Goal: Information Seeking & Learning: Find specific fact

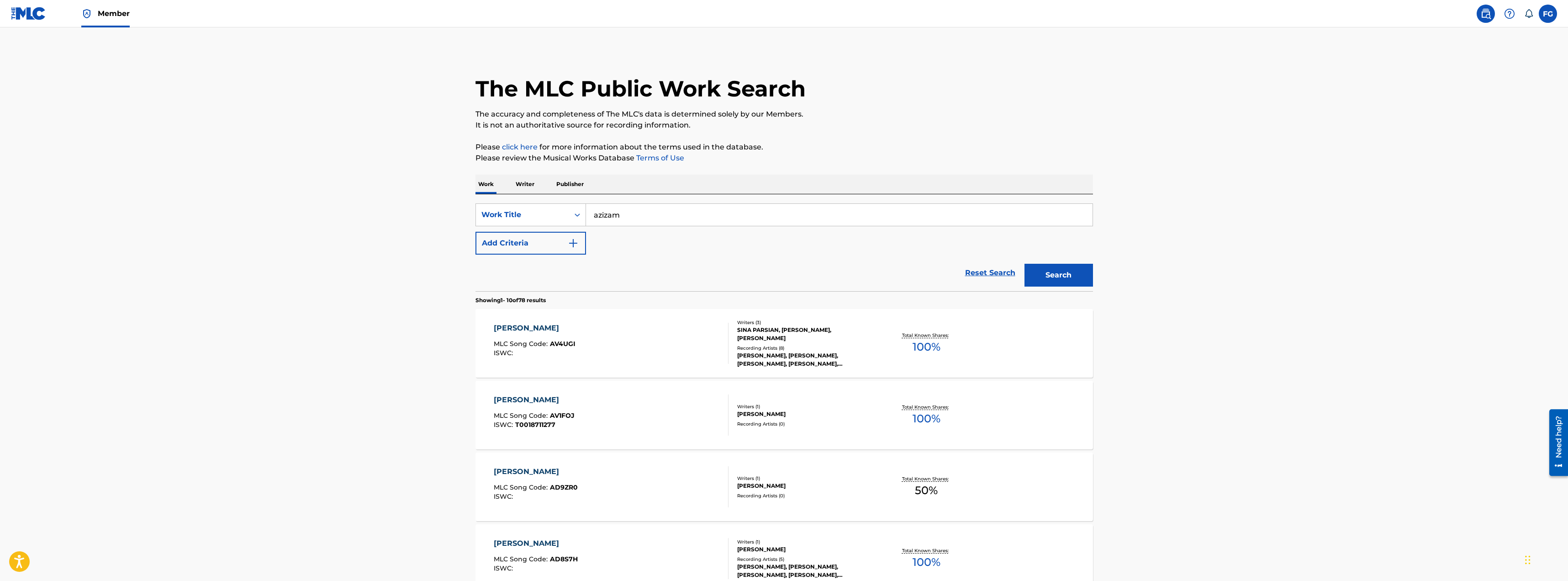
click at [532, 178] on p "Writer" at bounding box center [525, 184] width 25 height 19
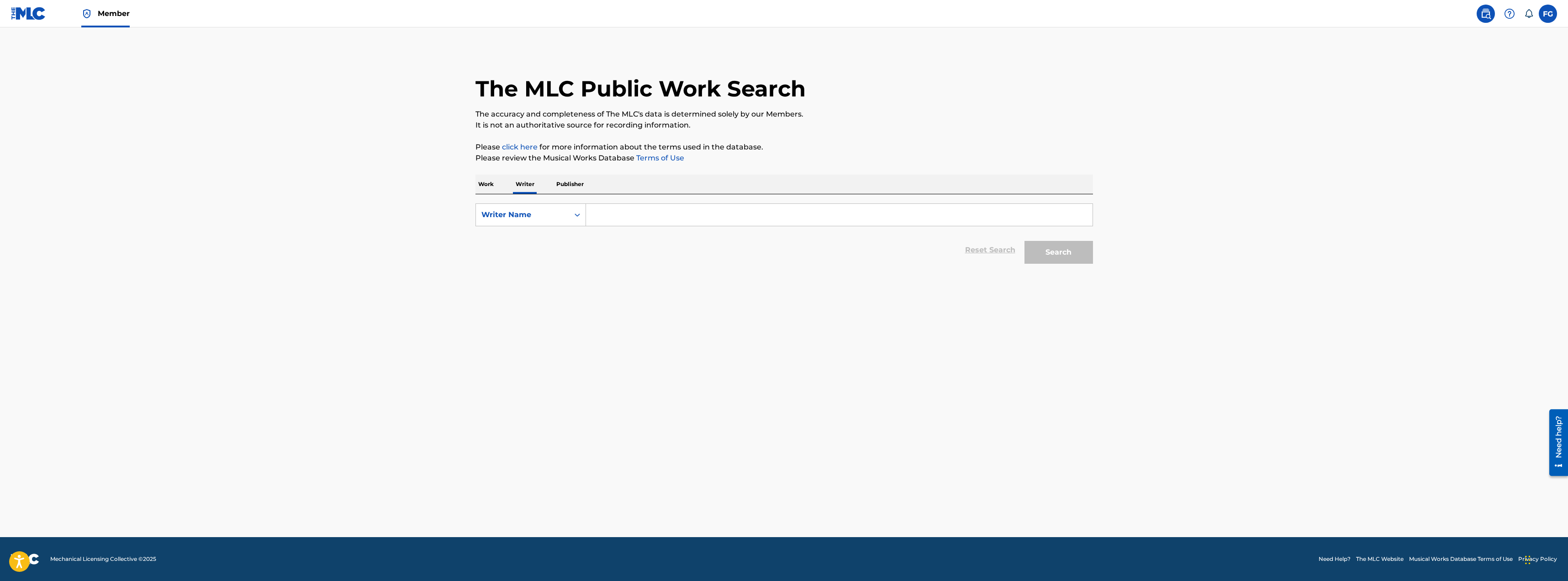
click at [488, 184] on p "Work" at bounding box center [485, 184] width 21 height 19
click at [616, 217] on input "Search Form" at bounding box center [839, 214] width 507 height 22
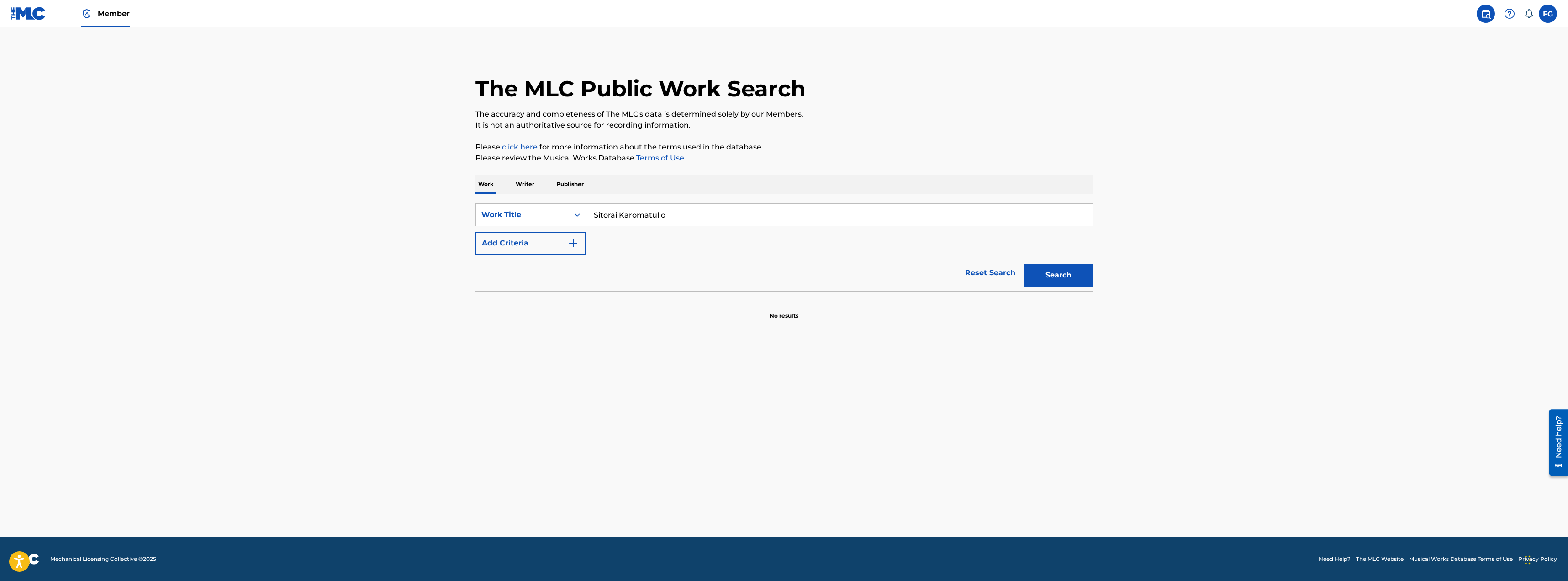
type input "Sitorai Karomatullo"
click at [1025, 264] on button "Search" at bounding box center [1058, 275] width 68 height 23
drag, startPoint x: 677, startPoint y: 218, endPoint x: 563, endPoint y: 218, distance: 114.0
click at [563, 218] on div "SearchWithCriteria69ab05a1-eeb0-4248-82fe-aa7a4265017d Work Title Sitorai Karom…" at bounding box center [784, 214] width 618 height 23
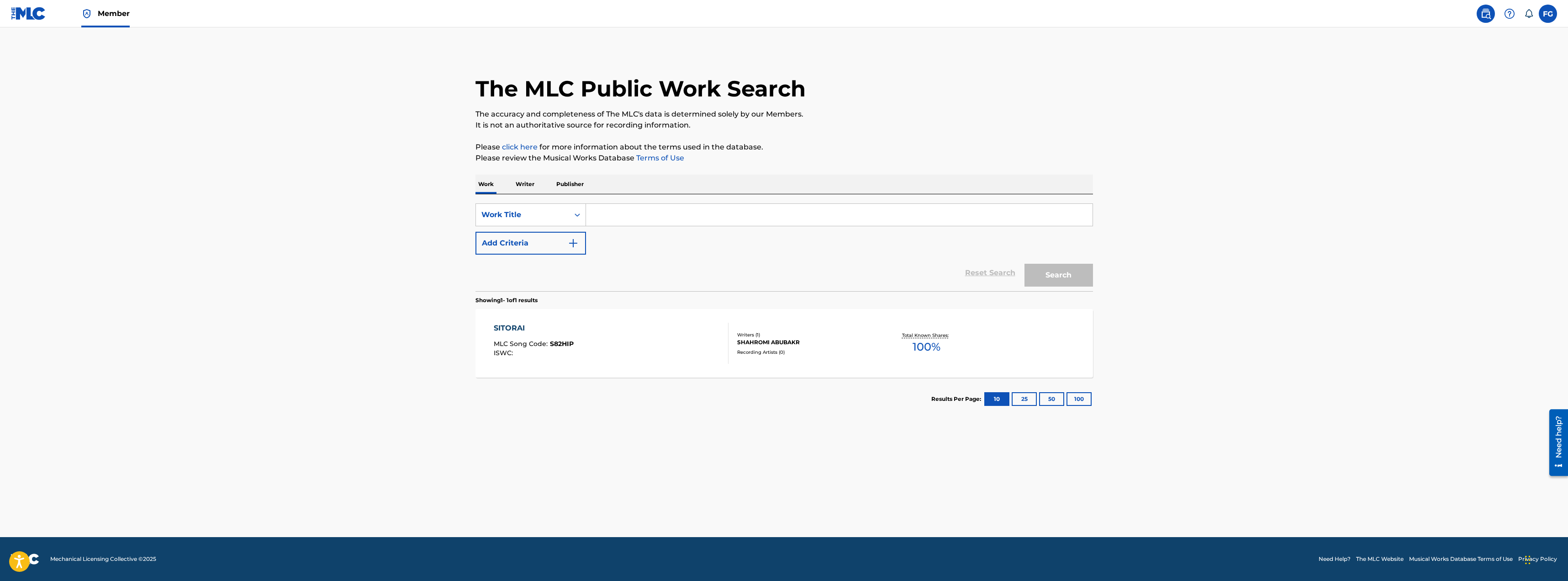
click at [518, 182] on p "Writer" at bounding box center [525, 184] width 25 height 19
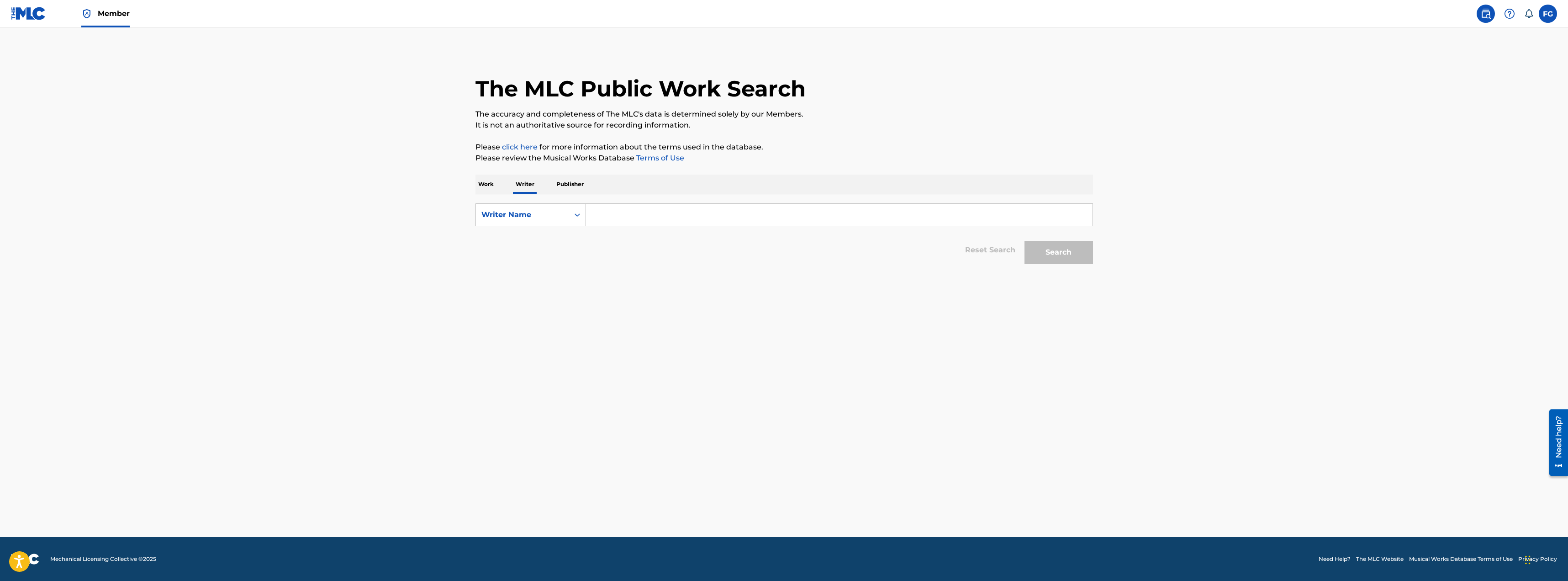
click at [640, 212] on input "Search Form" at bounding box center [839, 214] width 507 height 22
paste input "Sitorai Karomatullo"
type input "Sitorai Karomatullo"
click at [1065, 254] on button "Search" at bounding box center [1058, 252] width 68 height 23
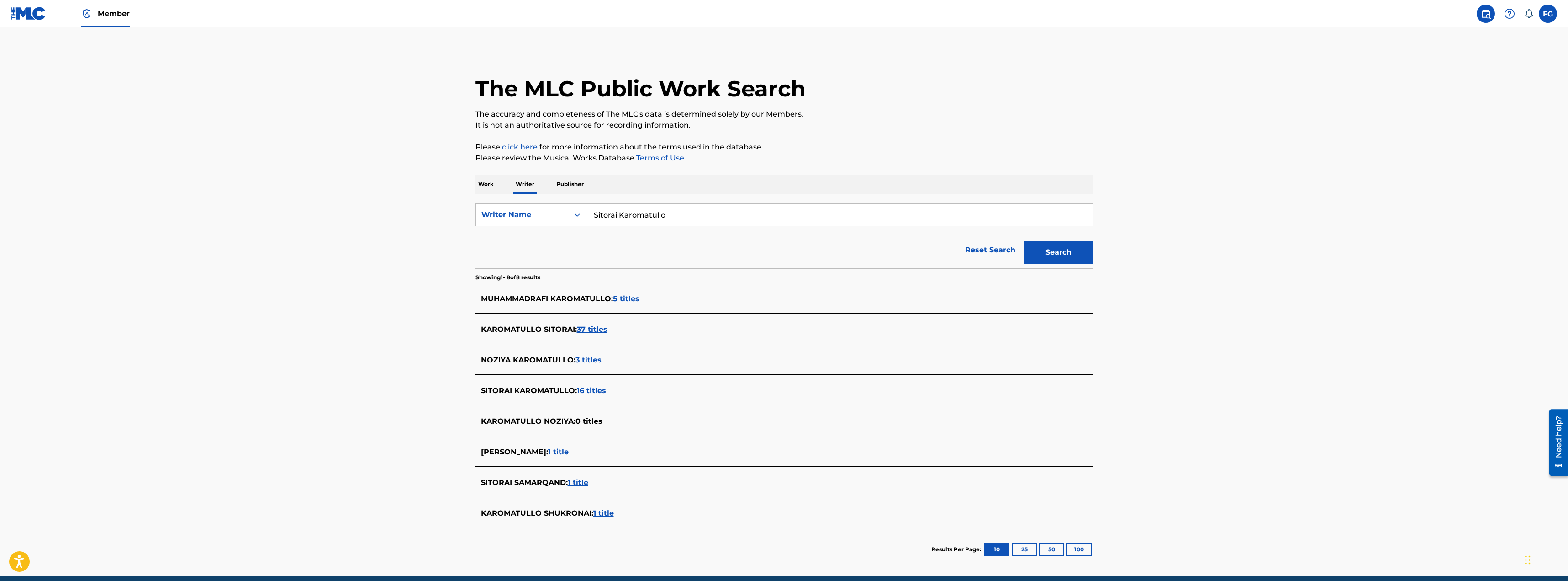
click at [598, 328] on span "37 titles" at bounding box center [592, 329] width 31 height 9
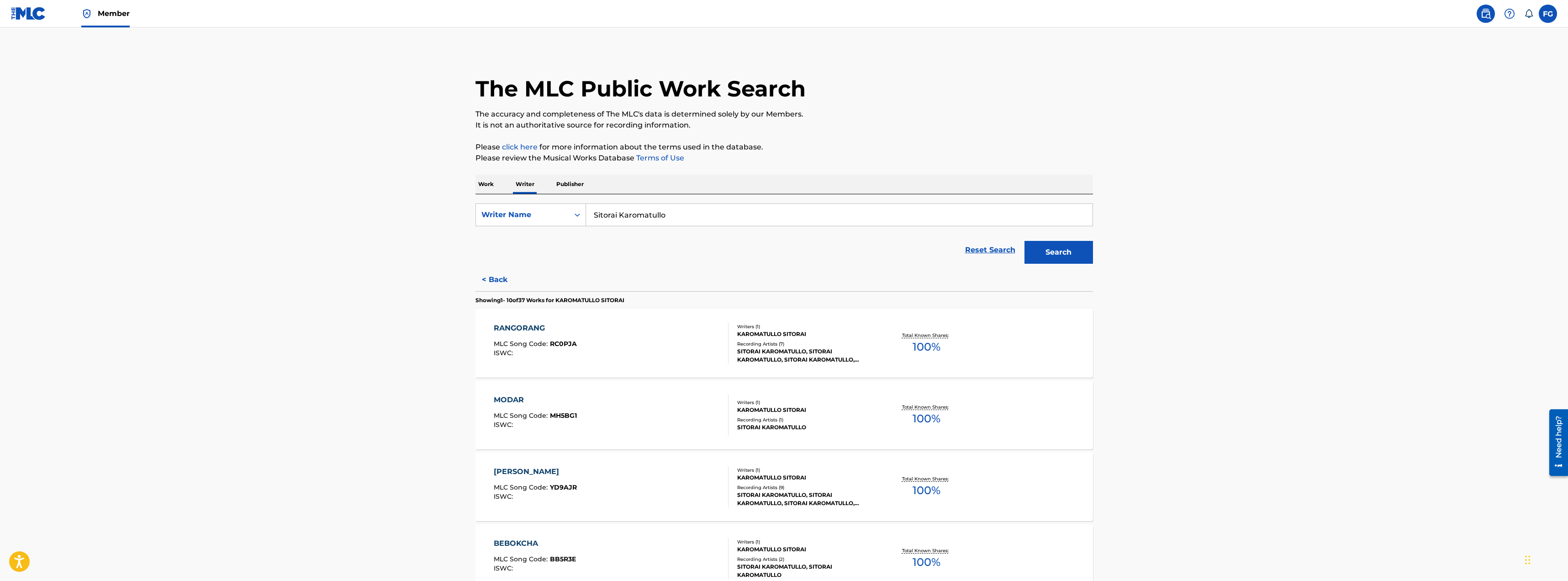
click at [521, 403] on div "MODAR" at bounding box center [536, 399] width 83 height 11
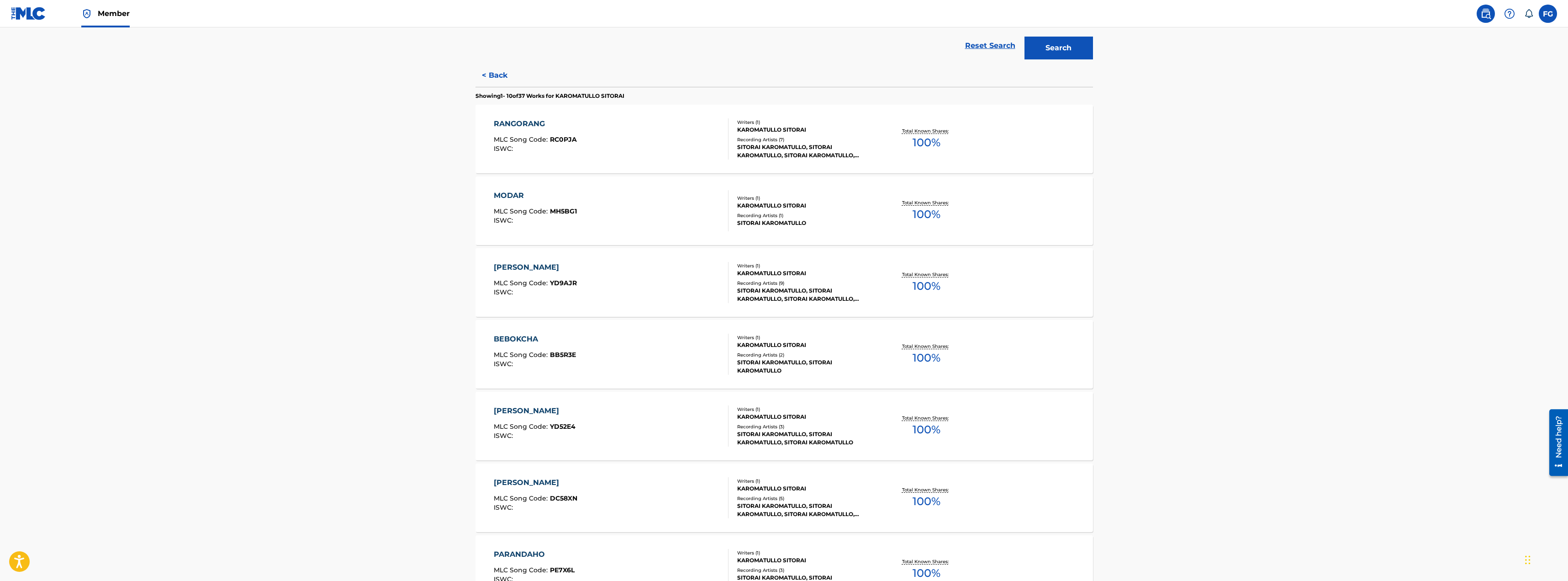
scroll to position [172, 0]
